Goal: Information Seeking & Learning: Check status

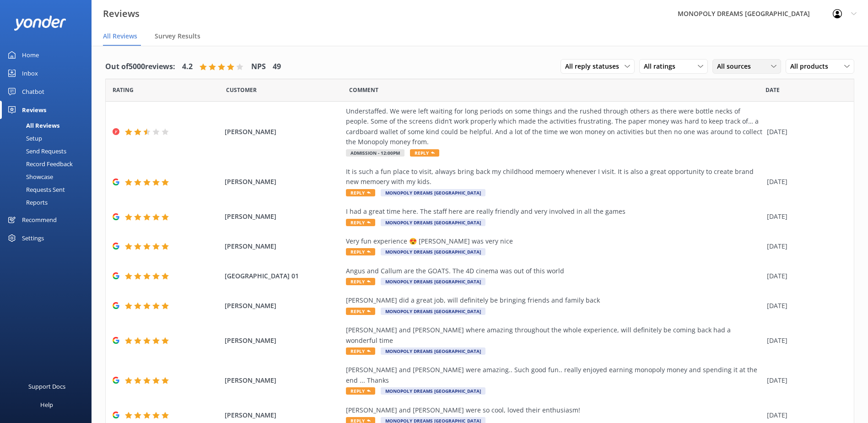
click at [755, 65] on div "All sources" at bounding box center [746, 66] width 64 height 10
click at [744, 99] on div "Yonder survey" at bounding box center [750, 103] width 51 height 9
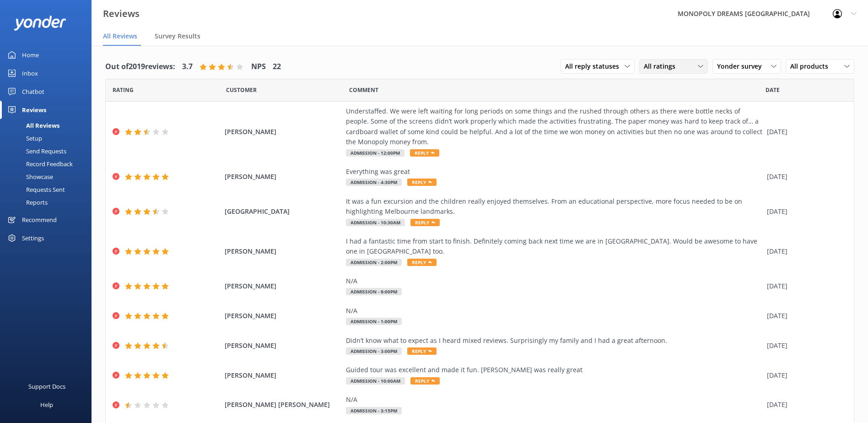
click at [685, 69] on div "All ratings" at bounding box center [673, 66] width 64 height 10
click at [677, 143] on div "Detractors" at bounding box center [673, 140] width 42 height 9
